Goal: Task Accomplishment & Management: Manage account settings

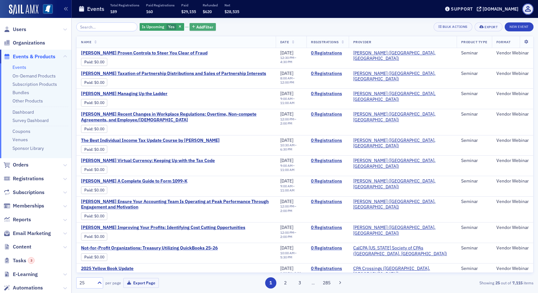
click at [196, 28] on span "Add Filter" at bounding box center [204, 27] width 17 height 6
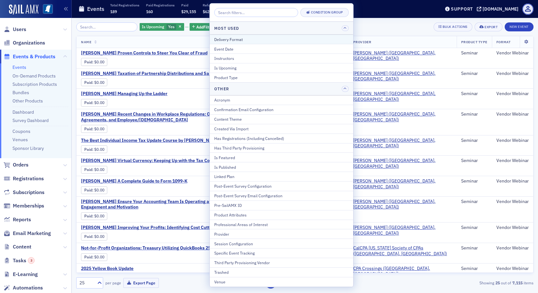
click at [220, 41] on div "Delivery Format" at bounding box center [281, 39] width 134 height 6
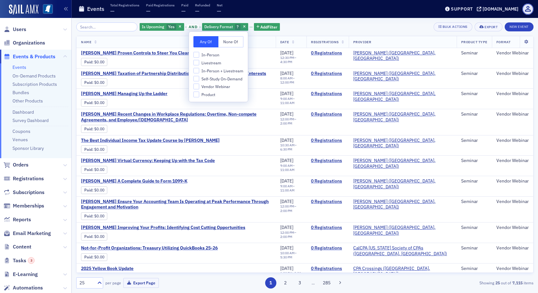
click at [207, 70] on span "In-Person + Livestream" at bounding box center [222, 70] width 42 height 5
click at [199, 70] on input "In-Person + Livestream" at bounding box center [196, 71] width 6 height 6
checkbox input "true"
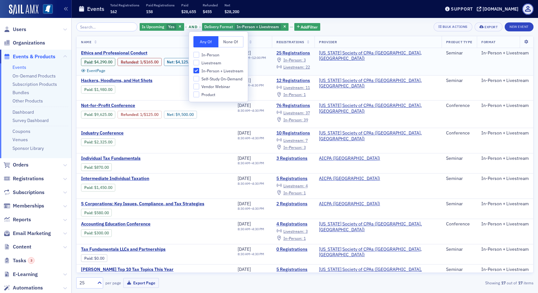
click at [137, 53] on span "Ethics and Professional Conduct" at bounding box center [135, 53] width 108 height 6
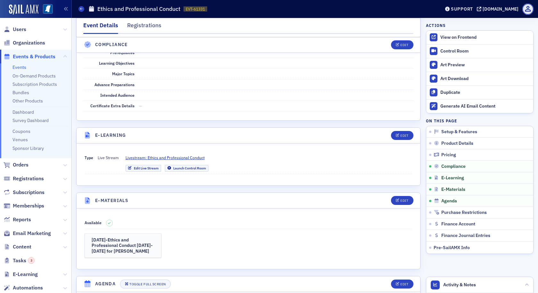
scroll to position [768, 0]
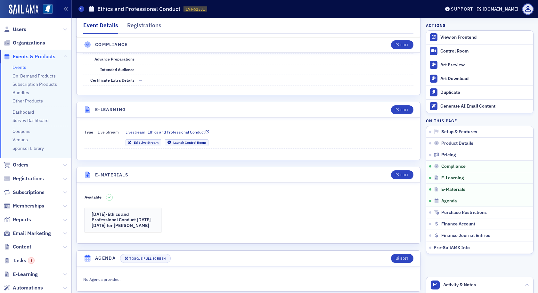
click at [195, 132] on span "Livestream: Ethics and Professional Conduct" at bounding box center [164, 132] width 79 height 6
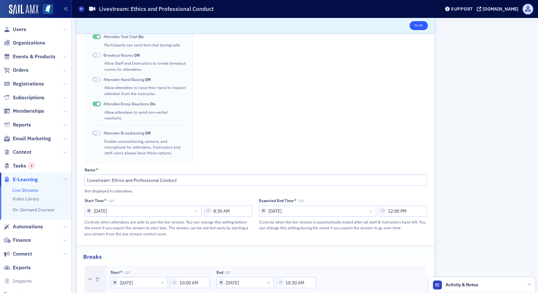
scroll to position [180, 0]
click at [416, 26] on button "Save" at bounding box center [418, 25] width 18 height 9
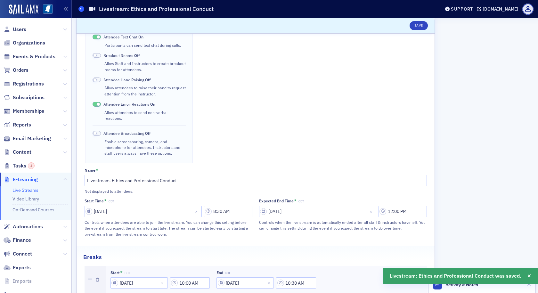
click at [79, 7] on span at bounding box center [81, 9] width 6 height 6
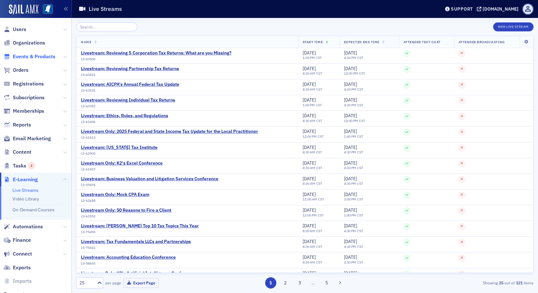
click at [50, 57] on span "Events & Products" at bounding box center [34, 56] width 43 height 7
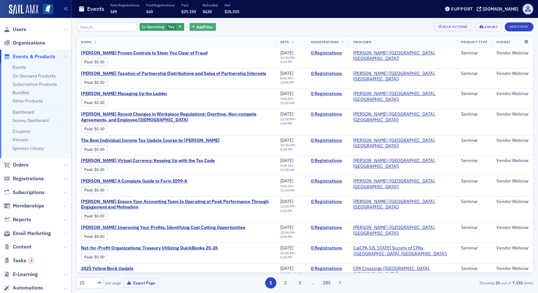
click at [196, 25] on span "Add Filter" at bounding box center [204, 27] width 17 height 6
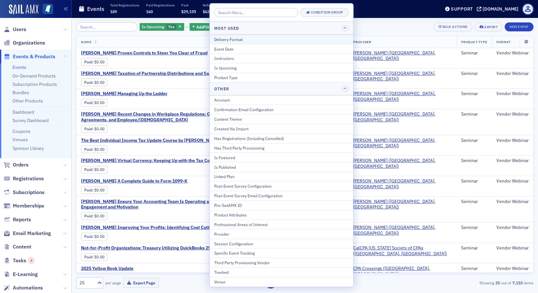
click at [223, 40] on div "Delivery Format" at bounding box center [281, 39] width 134 height 6
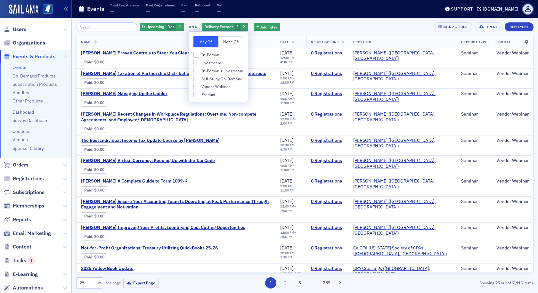
click at [214, 69] on span "In-Person + Livestream" at bounding box center [222, 70] width 42 height 5
click at [199, 69] on input "In-Person + Livestream" at bounding box center [196, 71] width 6 height 6
checkbox input "true"
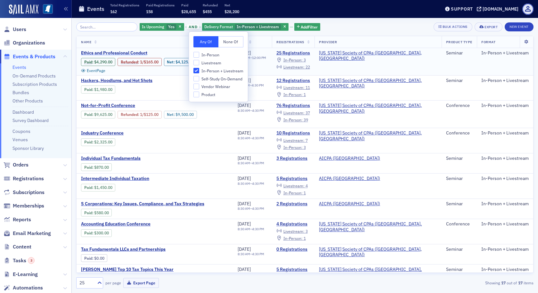
click at [139, 52] on span "Ethics and Professional Conduct" at bounding box center [135, 53] width 108 height 6
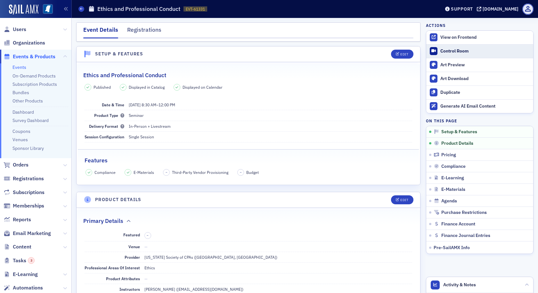
click at [456, 52] on div "Control Room" at bounding box center [485, 51] width 90 height 6
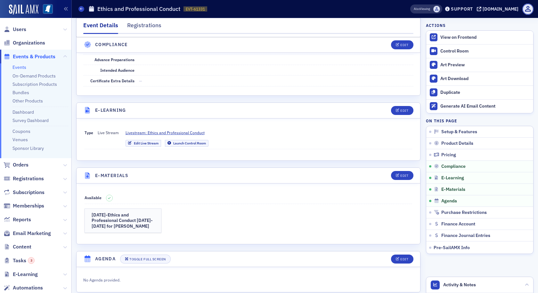
scroll to position [768, 0]
click at [156, 132] on span "Livestream: Ethics and Professional Conduct" at bounding box center [164, 132] width 79 height 6
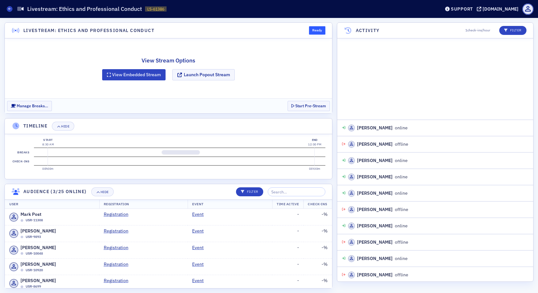
scroll to position [410, 0]
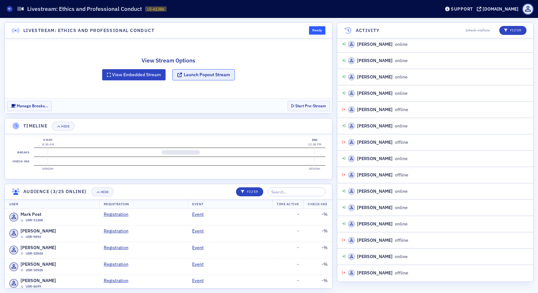
click at [199, 73] on button "Launch Popout Stream" at bounding box center [203, 74] width 62 height 11
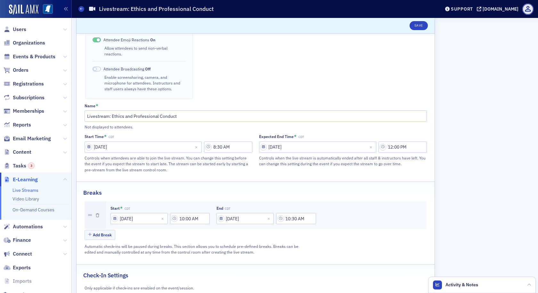
scroll to position [256, 0]
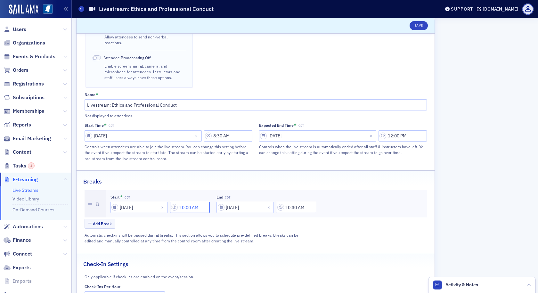
click at [197, 202] on input "10:00 AM" at bounding box center [190, 207] width 40 height 11
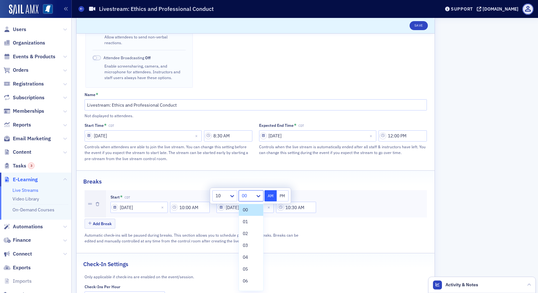
click at [244, 199] on div at bounding box center [247, 196] width 13 height 8
click at [248, 258] on div "15" at bounding box center [251, 259] width 17 height 7
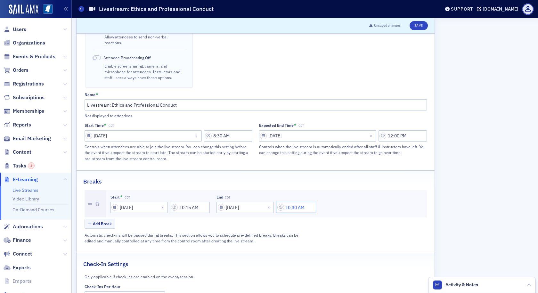
click at [290, 202] on input "10:30 AM" at bounding box center [296, 207] width 40 height 11
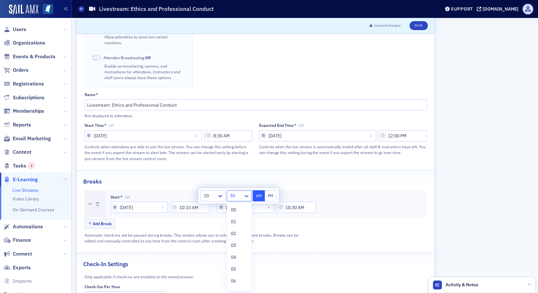
click at [247, 196] on icon at bounding box center [246, 196] width 4 height 2
click at [235, 264] on span "45" at bounding box center [233, 262] width 5 height 7
type input "10:45 AM"
click at [256, 197] on button "AM" at bounding box center [258, 195] width 12 height 11
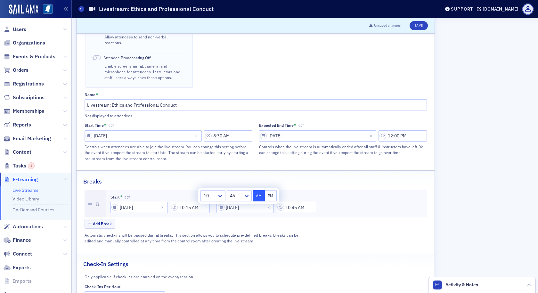
click at [271, 219] on div "Add Break" at bounding box center [255, 224] width 342 height 11
click at [421, 26] on button "Save" at bounding box center [418, 25] width 18 height 9
